Goal: Transaction & Acquisition: Purchase product/service

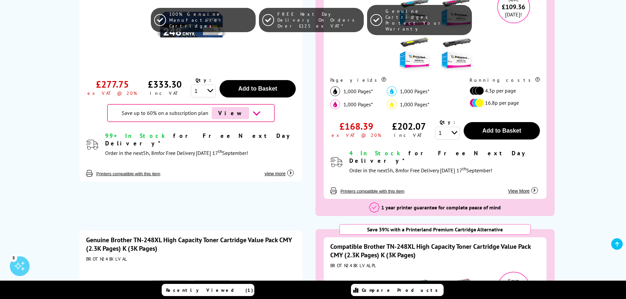
scroll to position [230, 0]
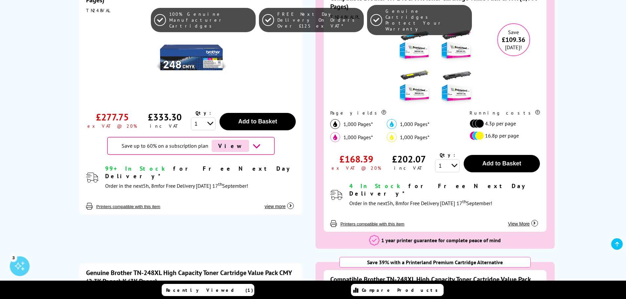
drag, startPoint x: 430, startPoint y: 122, endPoint x: 332, endPoint y: 139, distance: 99.6
click at [332, 139] on div "1,000 Pages* 1,000 Pages* 1,000 Pages* 1,000 Pages*" at bounding box center [393, 132] width 126 height 26
drag, startPoint x: 401, startPoint y: 123, endPoint x: 428, endPoint y: 137, distance: 31.0
click at [428, 137] on div "1,000 Pages* 1,000 Pages* 1,000 Pages* 1,000 Pages*" at bounding box center [393, 132] width 126 height 26
click at [428, 137] on span "1,000 Pages*" at bounding box center [415, 137] width 30 height 7
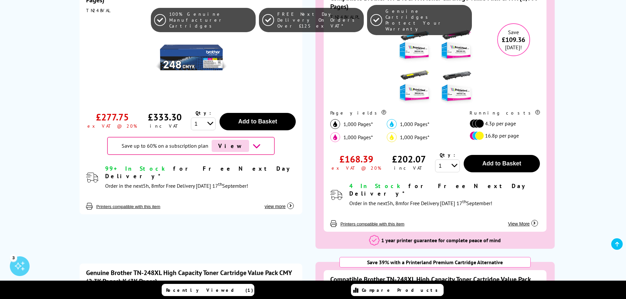
drag, startPoint x: 430, startPoint y: 138, endPoint x: 435, endPoint y: 139, distance: 4.8
click at [435, 139] on div "1,000 Pages*" at bounding box center [415, 137] width 57 height 10
drag, startPoint x: 416, startPoint y: 168, endPoint x: 385, endPoint y: 160, distance: 31.4
click at [385, 160] on div "£202.07 inc VAT" at bounding box center [408, 162] width 53 height 20
click at [395, 160] on div "£202.07" at bounding box center [409, 159] width 34 height 12
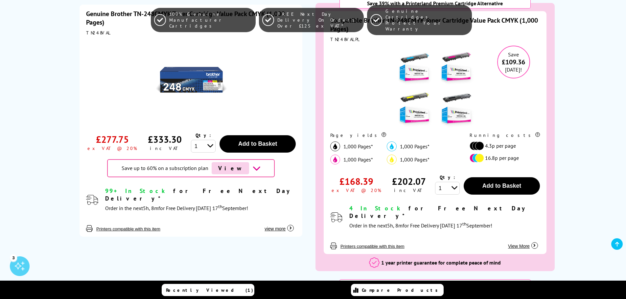
scroll to position [197, 0]
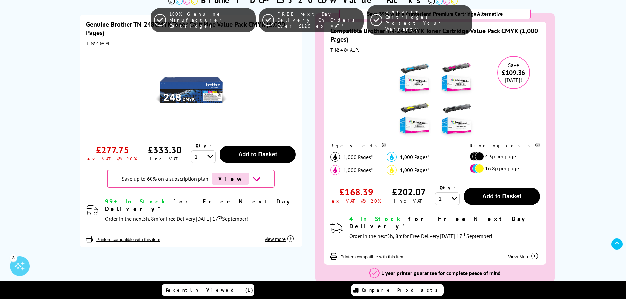
click at [570, 3] on div "100% Genuine Manufacturer Cartridges FREE Next Day Delivery On Orders Over £125…" at bounding box center [313, 20] width 626 height 40
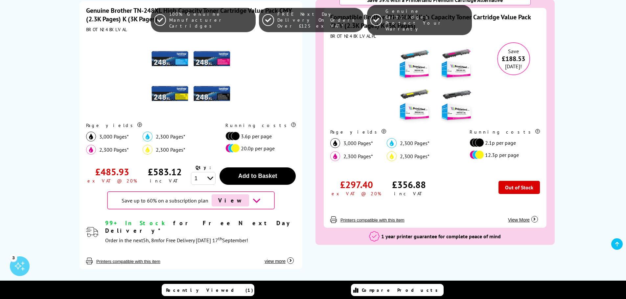
scroll to position [493, 0]
